Goal: Navigation & Orientation: Find specific page/section

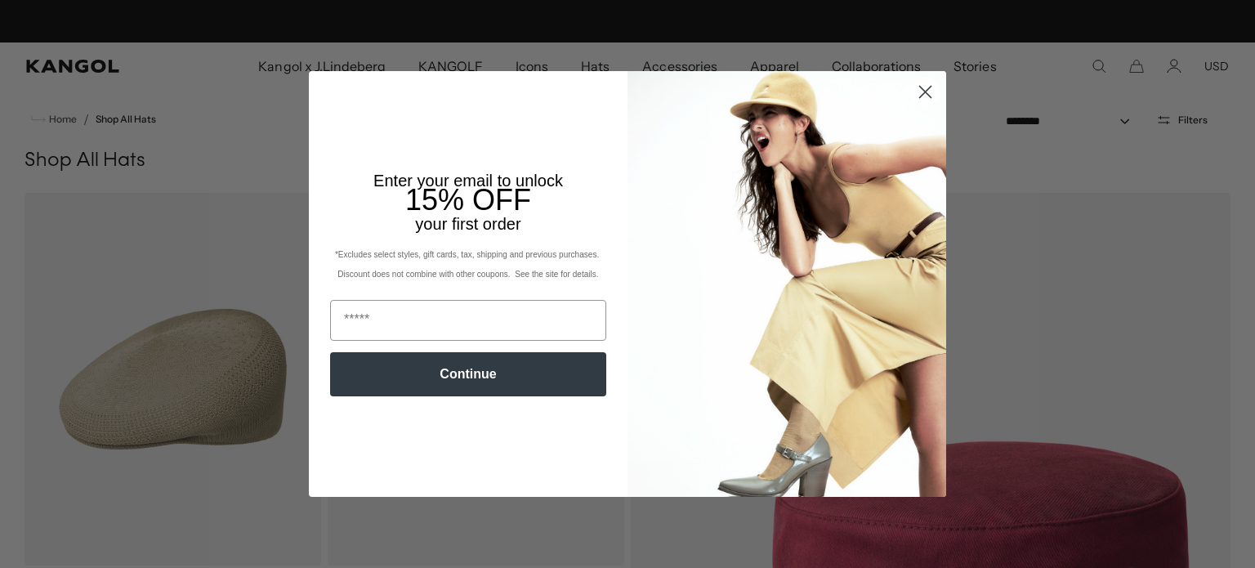
scroll to position [0, 337]
click at [917, 97] on circle "Close dialog" at bounding box center [925, 91] width 27 height 27
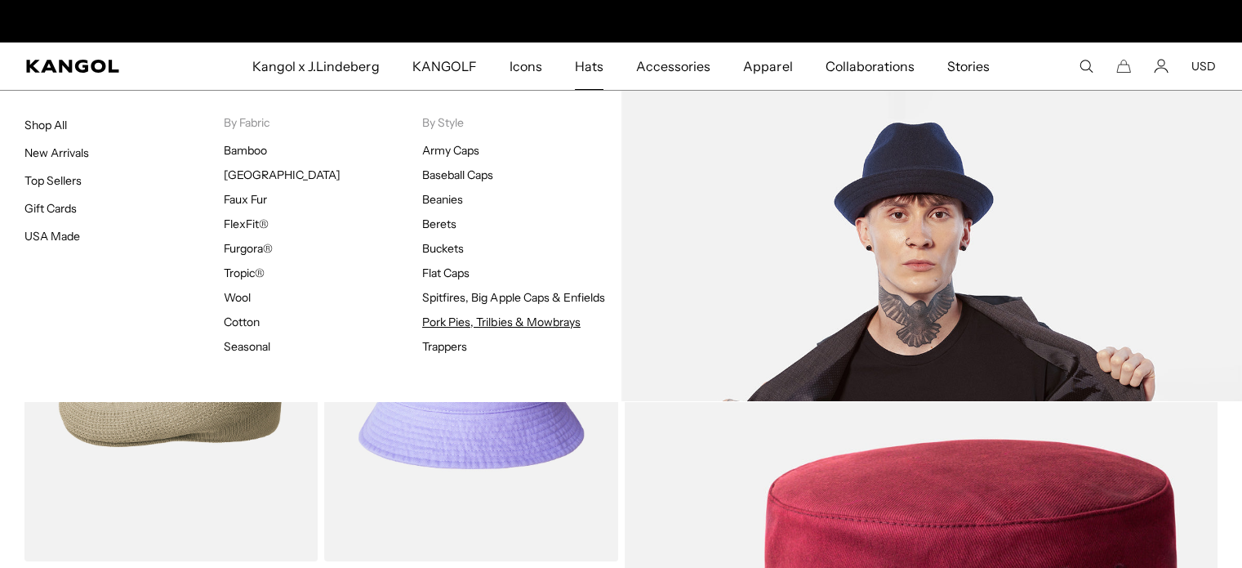
click at [508, 316] on link "Pork Pies, Trilbies & Mowbrays" at bounding box center [501, 321] width 158 height 15
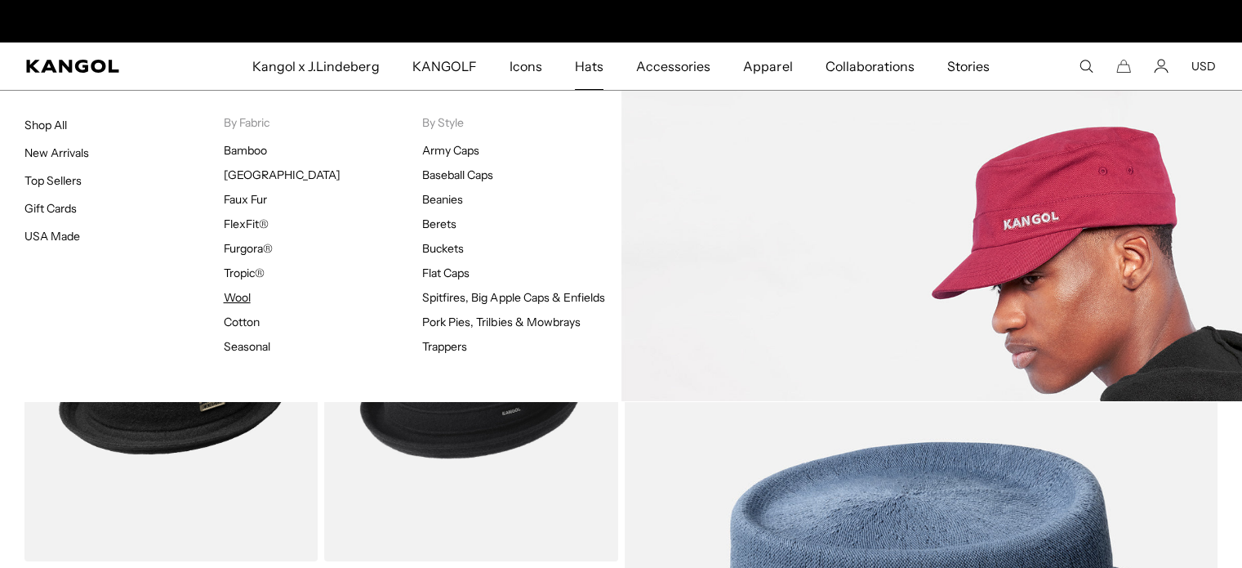
scroll to position [0, 337]
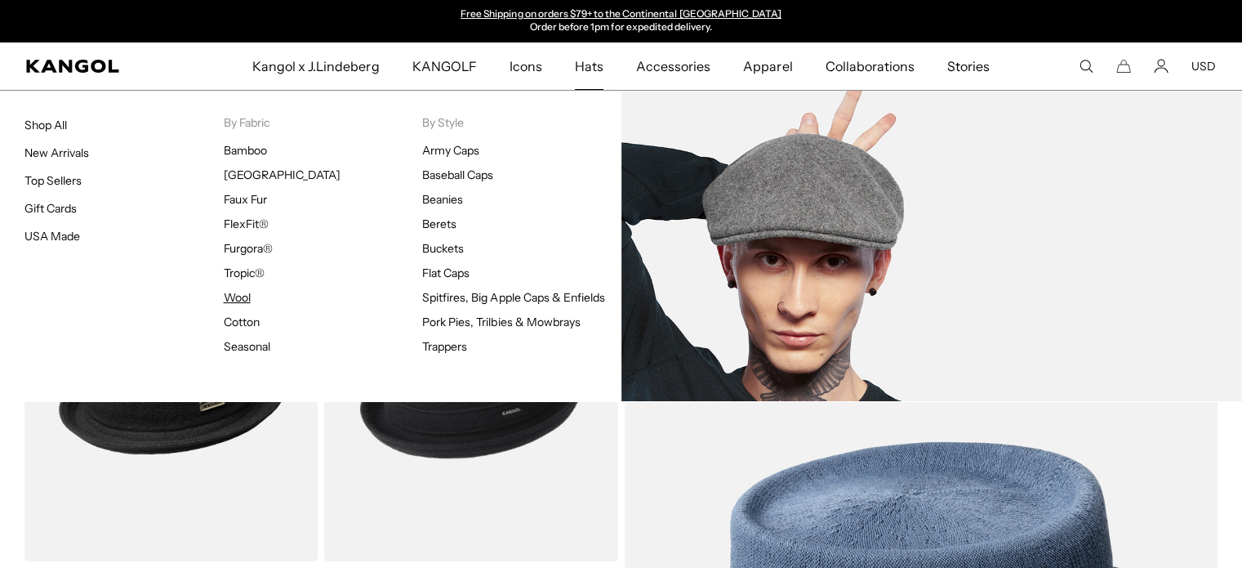
click at [243, 298] on link "Wool" at bounding box center [237, 297] width 27 height 15
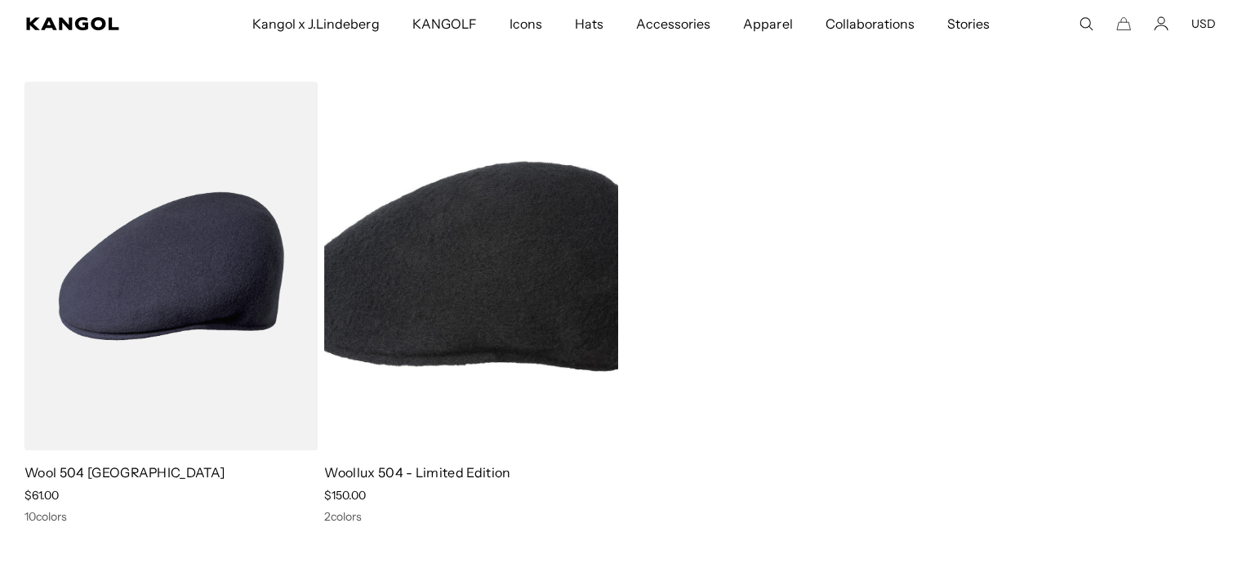
scroll to position [0, 337]
